Goal: Find specific page/section: Find specific page/section

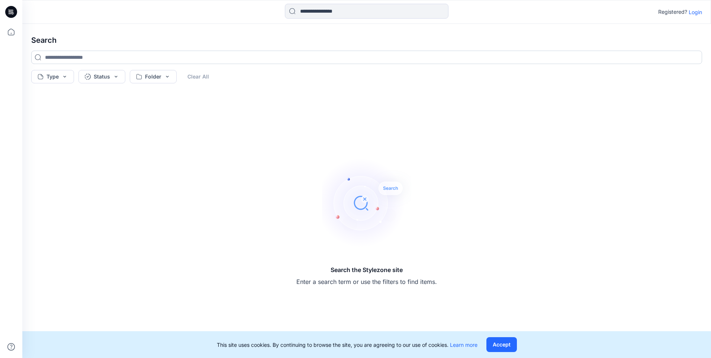
click at [89, 58] on input at bounding box center [366, 57] width 671 height 13
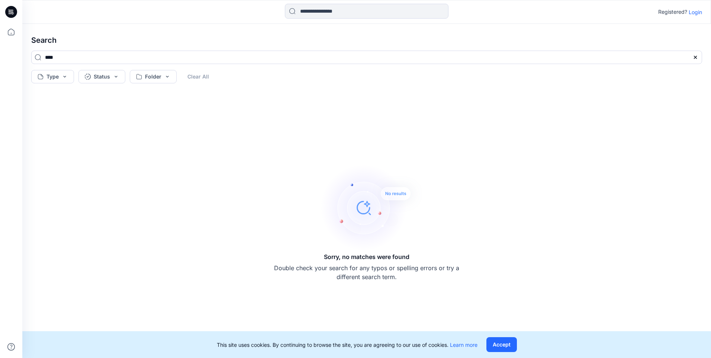
type input "****"
click at [704, 16] on div "Registered? Login" at bounding box center [366, 12] width 688 height 16
click at [698, 12] on p "Login" at bounding box center [695, 12] width 13 height 8
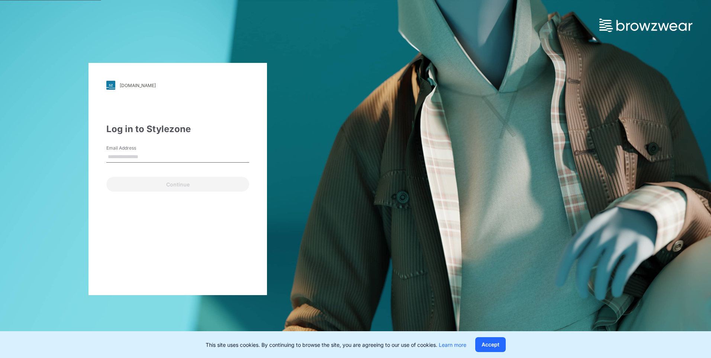
click at [175, 155] on input "Email Address" at bounding box center [177, 156] width 143 height 11
type input "**********"
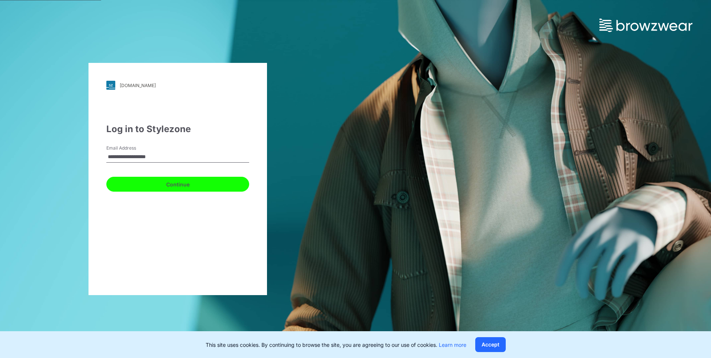
click at [143, 186] on button "Continue" at bounding box center [177, 184] width 143 height 15
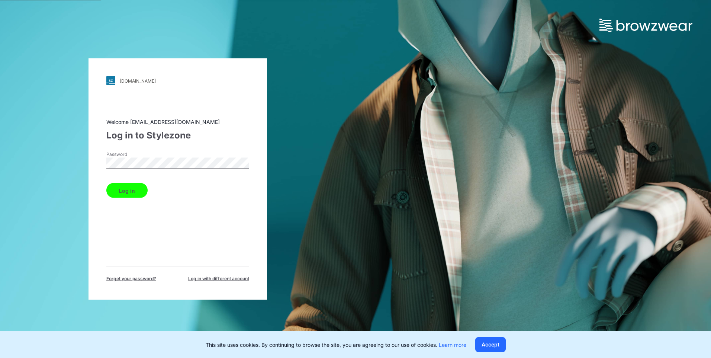
click at [124, 196] on button "Log in" at bounding box center [126, 190] width 41 height 15
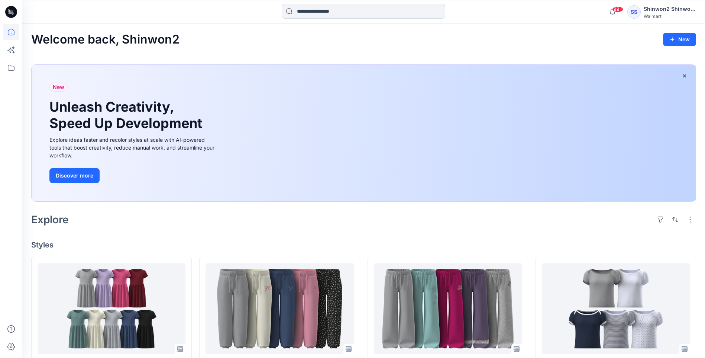
click at [348, 18] on div at bounding box center [364, 12] width 164 height 16
click at [348, 15] on input at bounding box center [364, 11] width 164 height 15
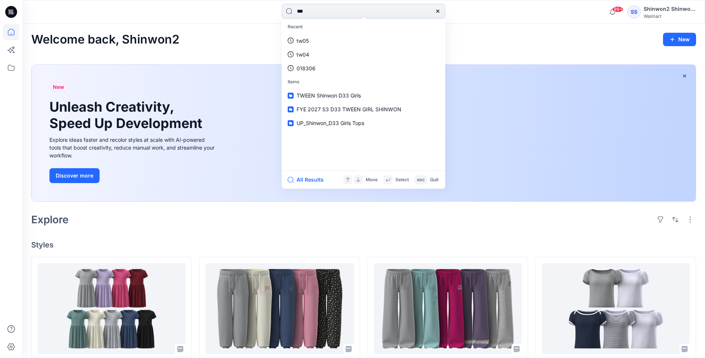
type input "****"
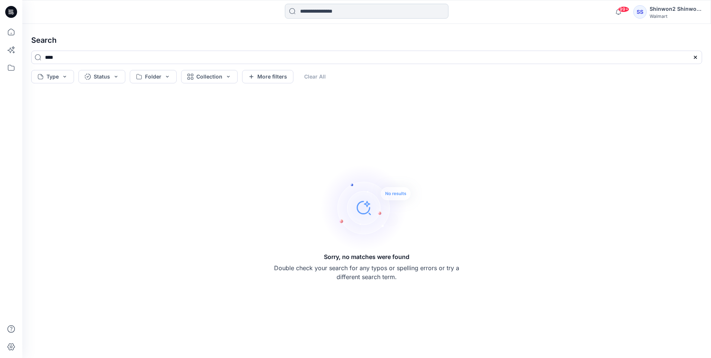
click at [328, 12] on input at bounding box center [367, 11] width 164 height 15
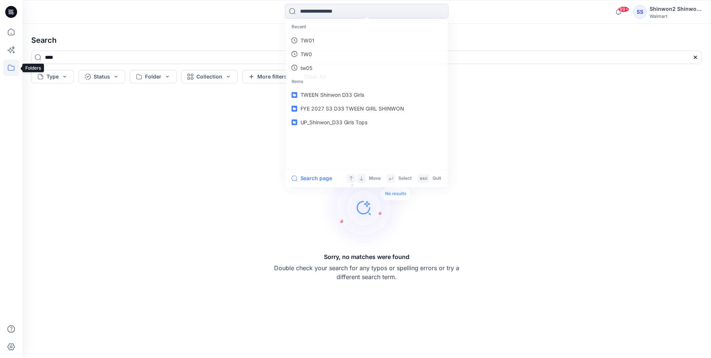
click at [6, 60] on icon at bounding box center [11, 67] width 16 height 16
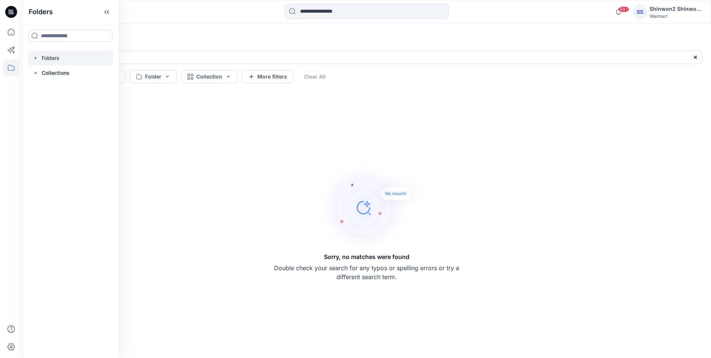
click at [59, 57] on div at bounding box center [70, 58] width 85 height 15
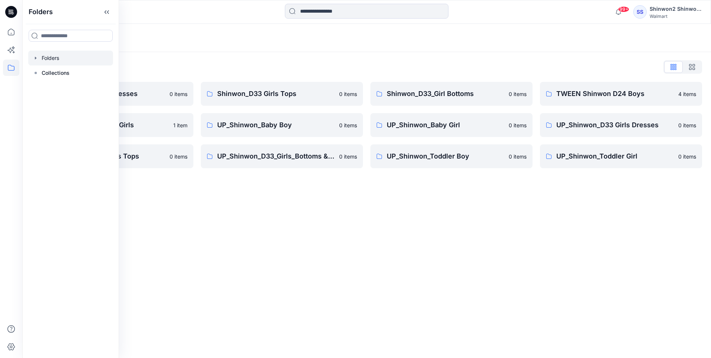
click at [233, 60] on div "Folders List Shinwon_D33 Girls Dresses 0 items TWEEN Shinwon D33 Girls 1 item U…" at bounding box center [366, 114] width 689 height 125
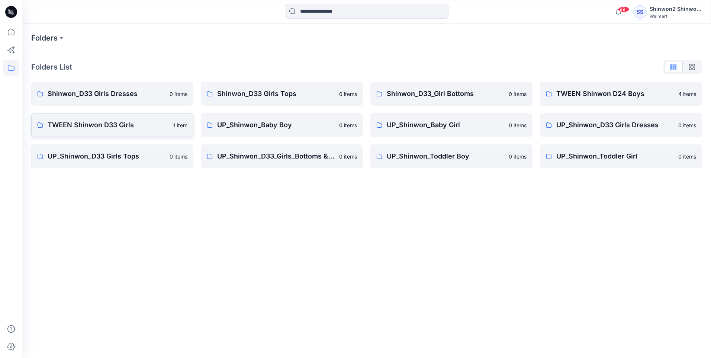
click at [139, 120] on p "TWEEN Shinwon D33 Girls" at bounding box center [108, 125] width 121 height 10
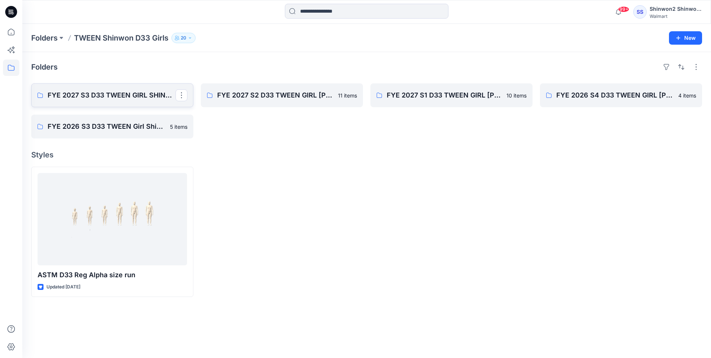
click at [88, 96] on p "FYE 2027 S3 D33 TWEEN GIRL SHINWON" at bounding box center [112, 95] width 128 height 10
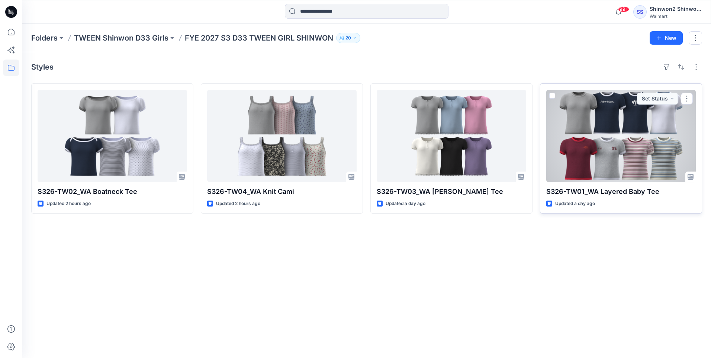
click at [606, 127] on div at bounding box center [620, 136] width 149 height 92
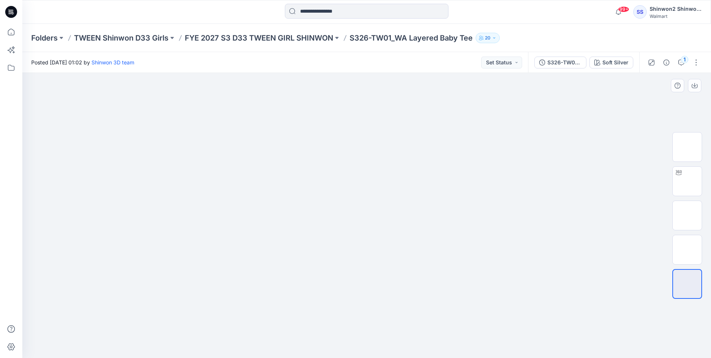
click at [276, 104] on img at bounding box center [367, 104] width 372 height 0
click at [666, 64] on icon "button" at bounding box center [666, 62] width 6 height 6
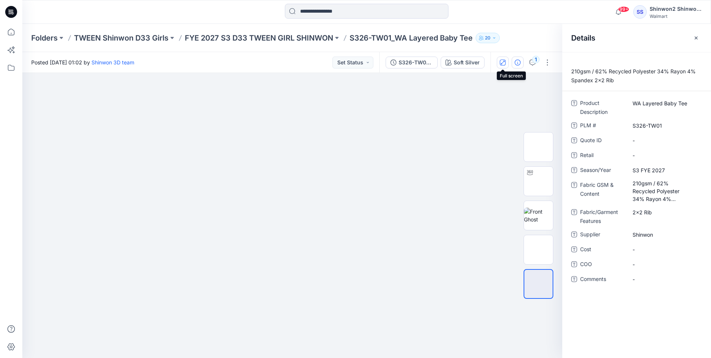
click at [506, 62] on button "button" at bounding box center [503, 63] width 12 height 12
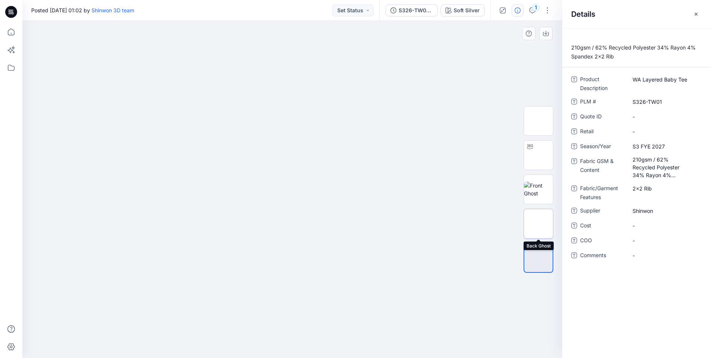
click at [538, 223] on img at bounding box center [538, 223] width 0 height 0
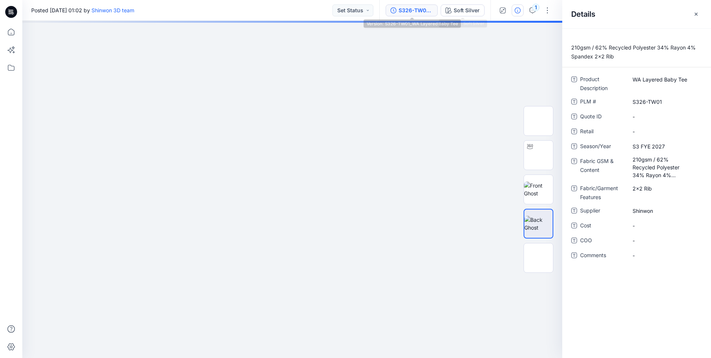
click at [421, 6] on div "S326-TW01_WA Layered Baby Tee" at bounding box center [416, 10] width 34 height 8
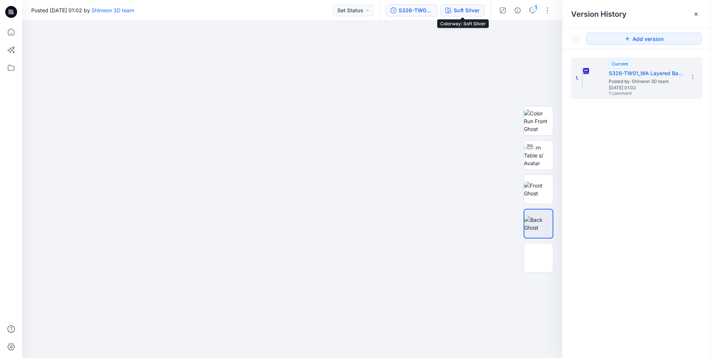
click at [454, 12] on div "Soft Silver" at bounding box center [467, 10] width 26 height 8
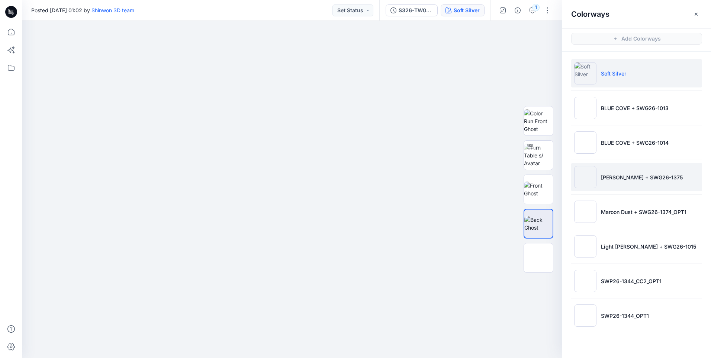
click at [635, 182] on li "[PERSON_NAME] + SWG26-1375" at bounding box center [636, 177] width 131 height 28
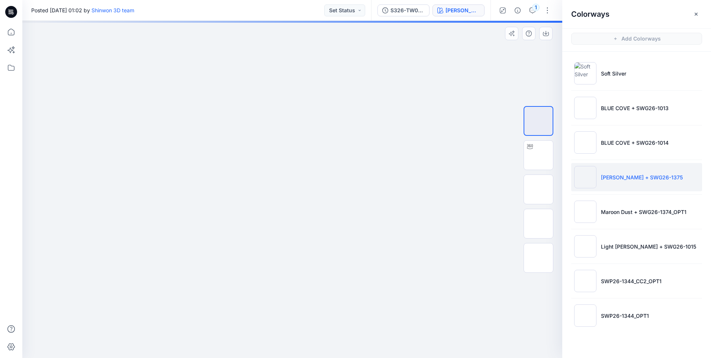
click at [300, 111] on img at bounding box center [292, 111] width 140 height 0
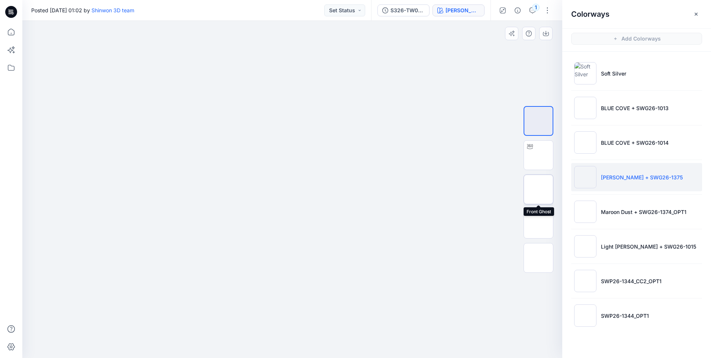
click at [538, 189] on img at bounding box center [538, 189] width 0 height 0
click at [698, 13] on icon "button" at bounding box center [696, 14] width 6 height 6
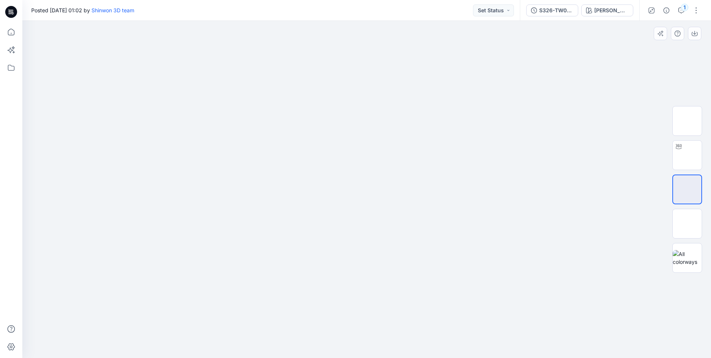
click at [504, 122] on div at bounding box center [366, 189] width 689 height 337
